Goal: Entertainment & Leisure: Consume media (video, audio)

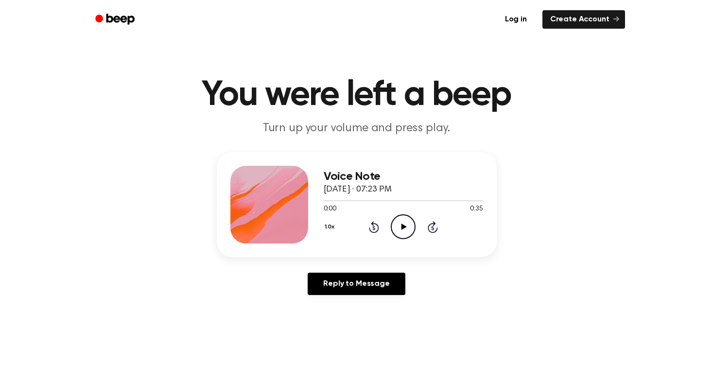
click at [410, 227] on icon "Play Audio" at bounding box center [403, 226] width 25 height 25
click at [402, 224] on icon at bounding box center [403, 226] width 5 height 6
click at [401, 227] on icon at bounding box center [403, 226] width 5 height 6
click at [403, 221] on icon "Play Audio" at bounding box center [403, 226] width 25 height 25
click at [395, 223] on icon "Play Audio" at bounding box center [403, 226] width 25 height 25
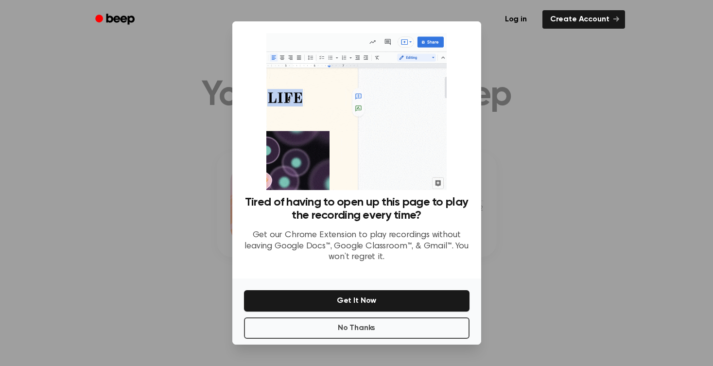
click at [554, 194] on div at bounding box center [356, 183] width 713 height 366
click at [441, 328] on button "No Thanks" at bounding box center [356, 327] width 225 height 21
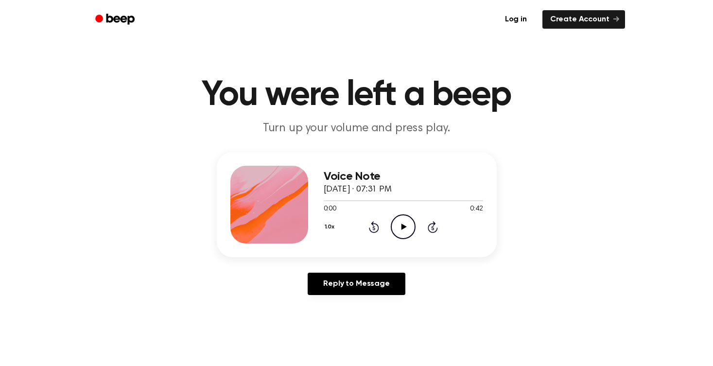
click at [403, 229] on icon "Play Audio" at bounding box center [403, 226] width 25 height 25
